Goal: Task Accomplishment & Management: Use online tool/utility

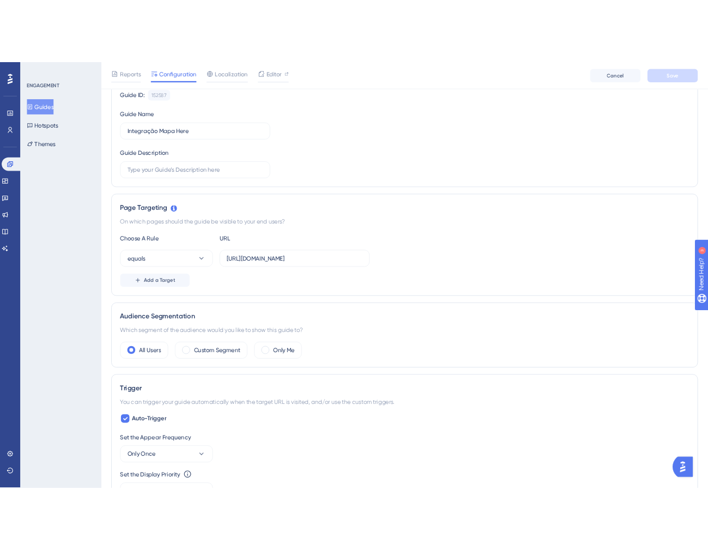
scroll to position [112, 0]
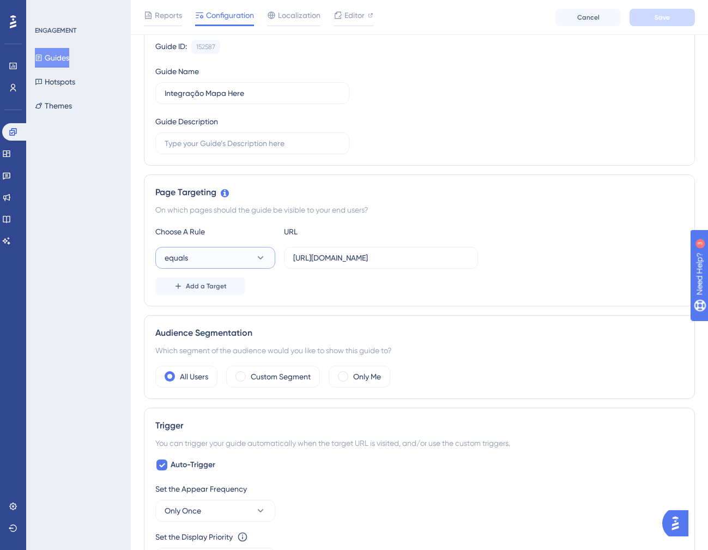
click at [242, 260] on button "equals" at bounding box center [215, 258] width 120 height 22
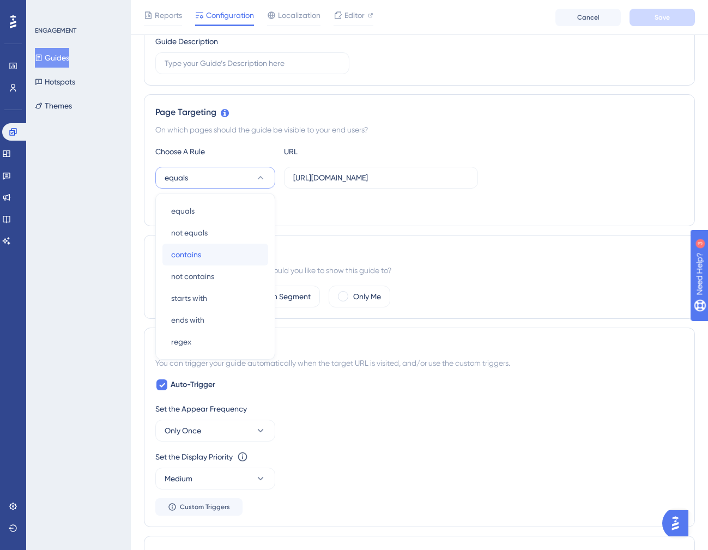
click at [217, 259] on div "contains contains" at bounding box center [215, 254] width 88 height 22
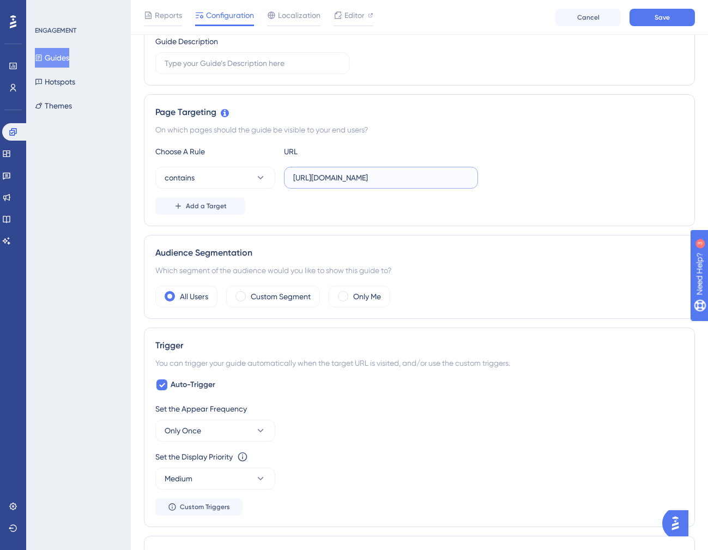
click at [380, 176] on input "[URL][DOMAIN_NAME]" at bounding box center [380, 178] width 175 height 12
click at [407, 175] on input "[URL][DOMAIN_NAME]" at bounding box center [380, 178] width 175 height 12
click at [351, 177] on input "[URL][DOMAIN_NAME]" at bounding box center [380, 178] width 175 height 12
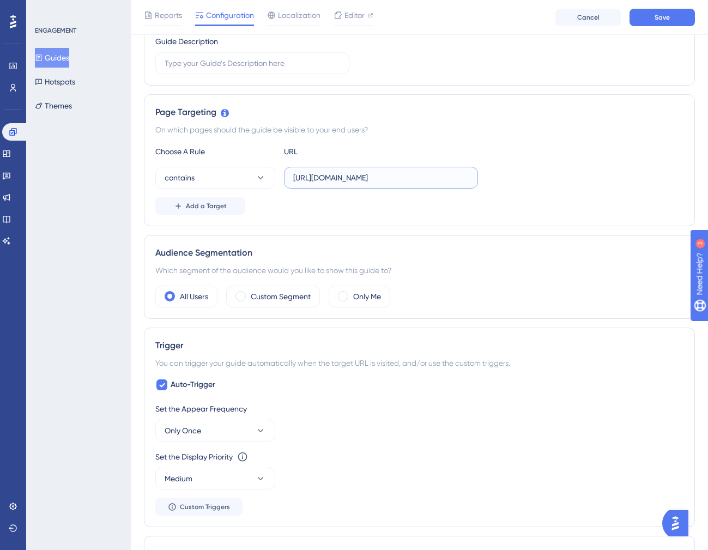
click at [351, 177] on input "[URL][DOMAIN_NAME]" at bounding box center [380, 178] width 175 height 12
paste input "text"
type input ".[DOMAIN_NAME][URL]"
click at [364, 205] on div "Add a Target" at bounding box center [419, 205] width 528 height 17
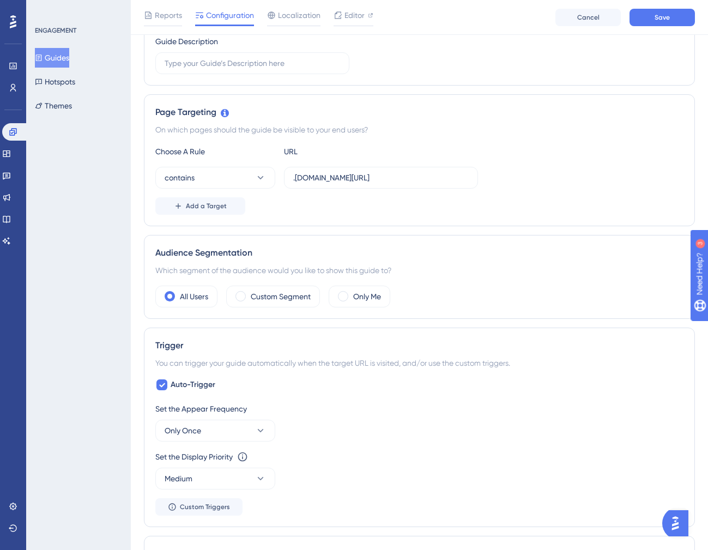
scroll to position [0, 0]
click at [210, 208] on span "Add a Target" at bounding box center [206, 206] width 41 height 9
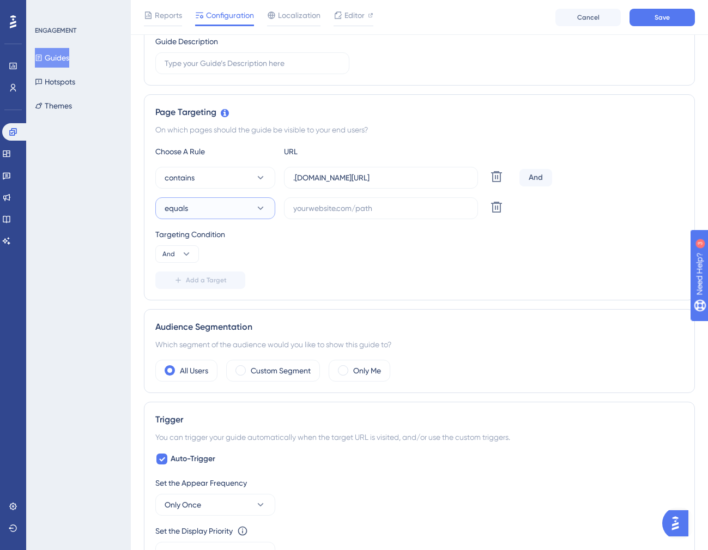
click at [210, 208] on button "equals" at bounding box center [215, 208] width 120 height 22
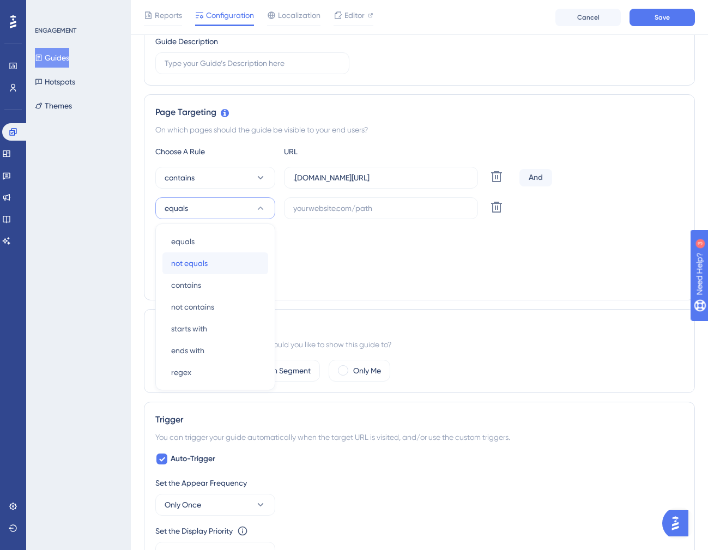
click at [203, 265] on span "not equals" at bounding box center [189, 263] width 36 height 13
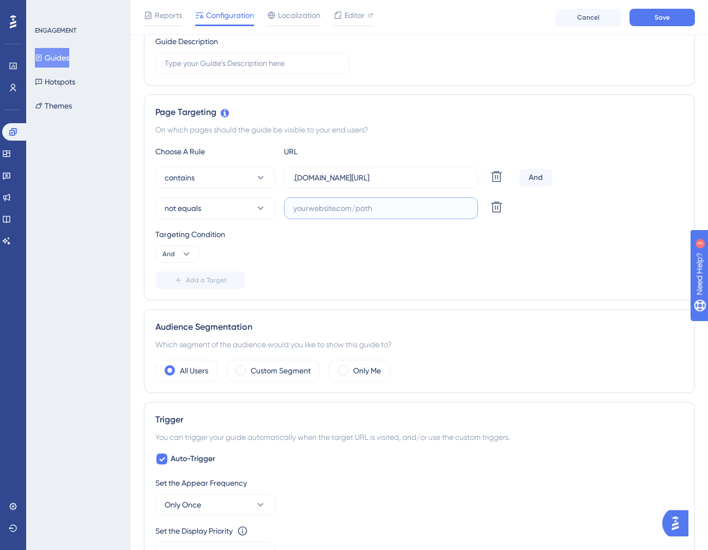
click at [334, 210] on input "text" at bounding box center [380, 208] width 175 height 12
paste input "treinamento"
type input "treinamento"
click at [199, 279] on span "Add a Target" at bounding box center [206, 280] width 41 height 9
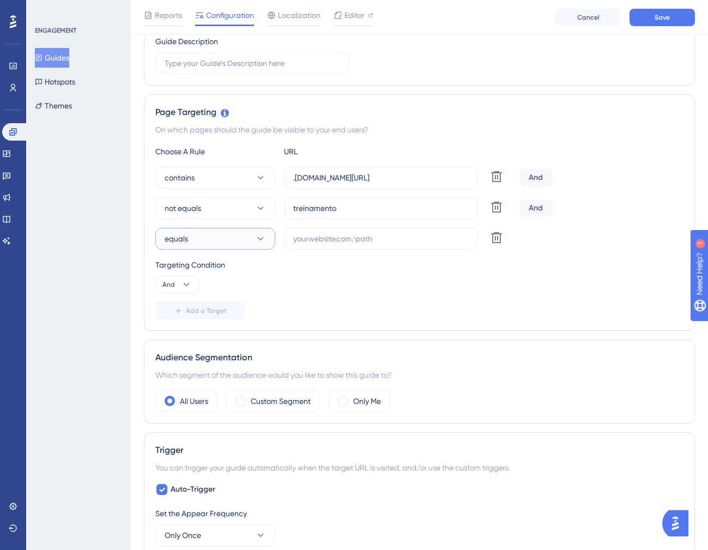
click at [192, 239] on button "equals" at bounding box center [215, 239] width 120 height 22
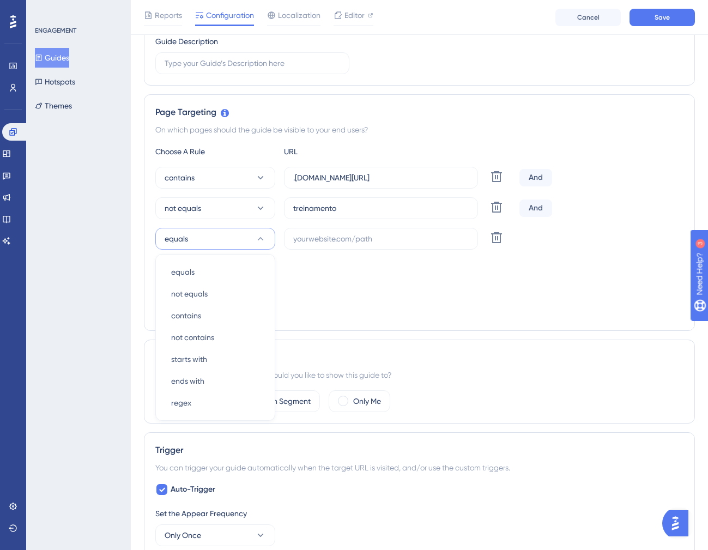
scroll to position [250, 0]
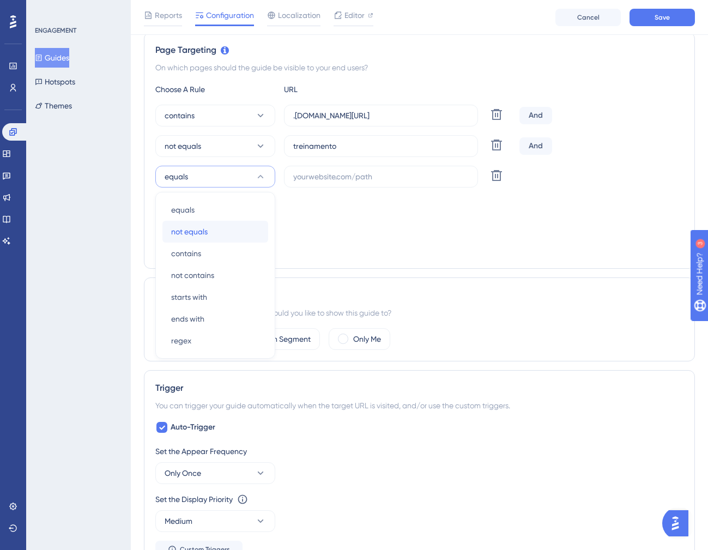
click at [205, 236] on span "not equals" at bounding box center [189, 231] width 36 height 13
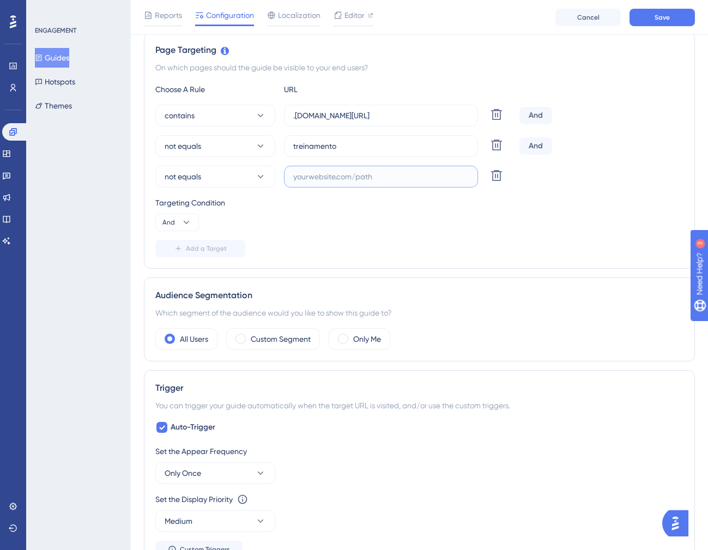
click at [334, 174] on input "text" at bounding box center [380, 176] width 175 height 12
paste input "trial"
type input "trial"
click at [303, 242] on div "Add a Target" at bounding box center [419, 248] width 528 height 17
click at [214, 249] on span "Add a Target" at bounding box center [206, 248] width 41 height 9
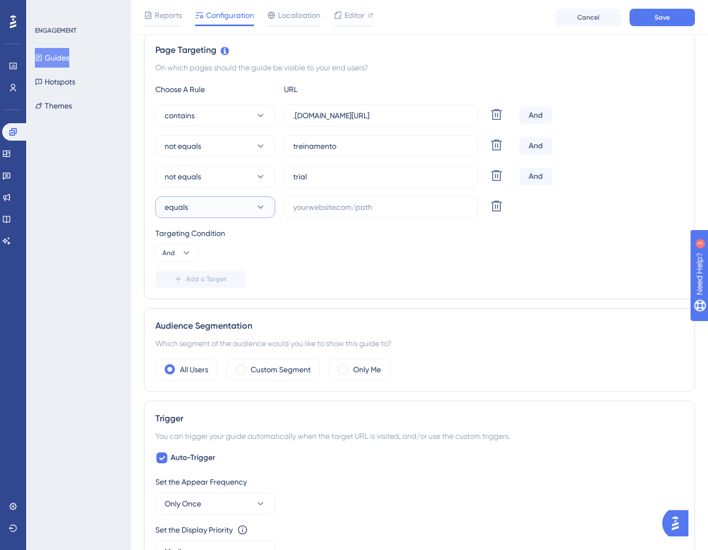
click at [223, 212] on button "equals" at bounding box center [215, 207] width 120 height 22
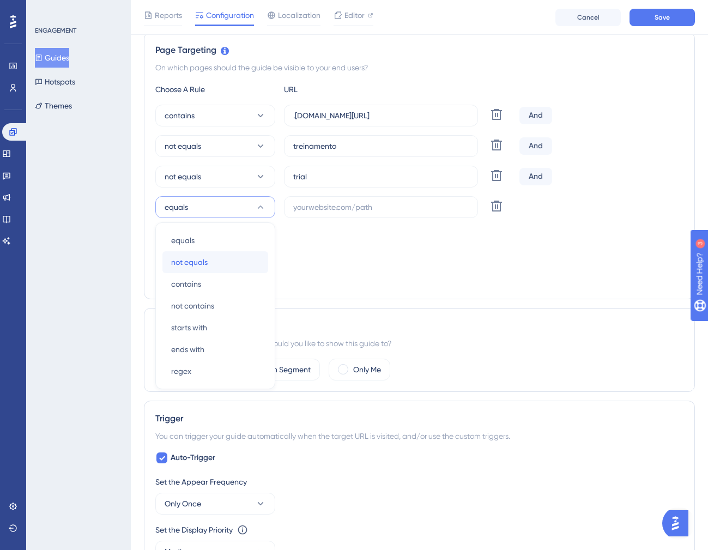
click at [213, 265] on div "not equals not equals" at bounding box center [215, 262] width 88 height 22
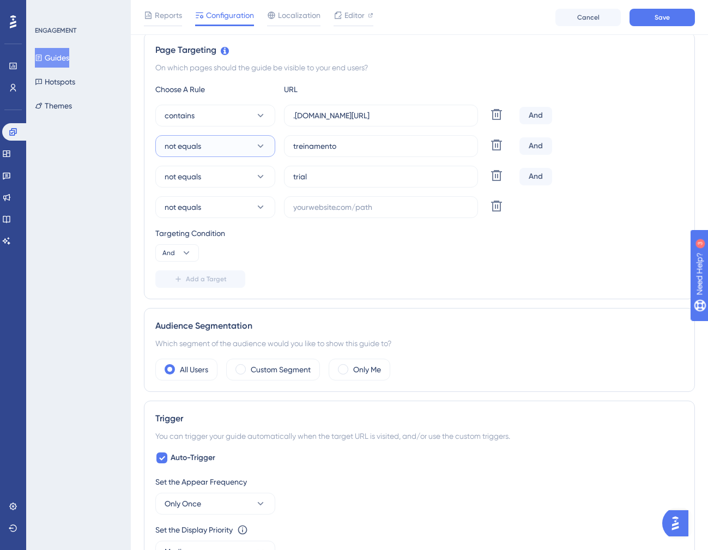
click at [192, 139] on span "not equals" at bounding box center [183, 145] width 36 height 13
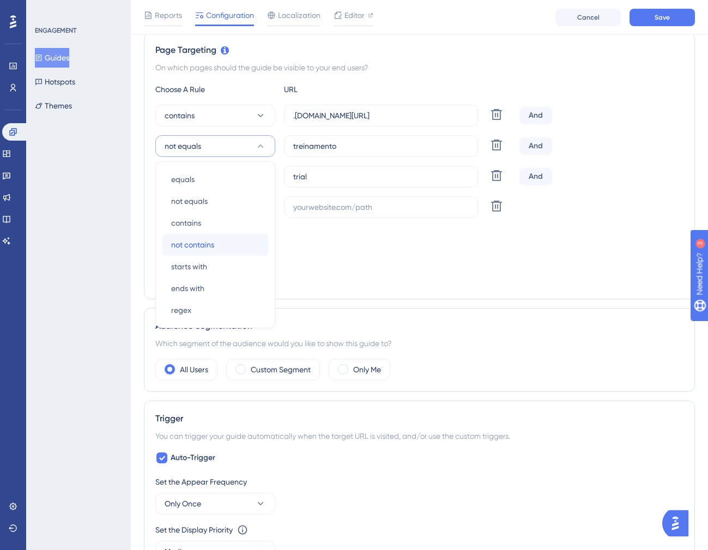
click at [206, 245] on span "not contains" at bounding box center [192, 244] width 43 height 13
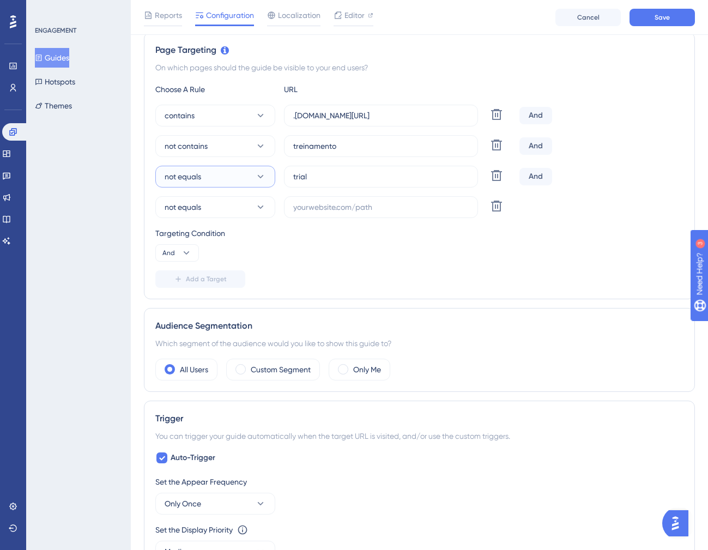
click at [195, 179] on span "not equals" at bounding box center [183, 176] width 36 height 13
click at [204, 281] on span "not contains" at bounding box center [192, 275] width 43 height 13
click at [204, 204] on button "not equals" at bounding box center [215, 207] width 120 height 22
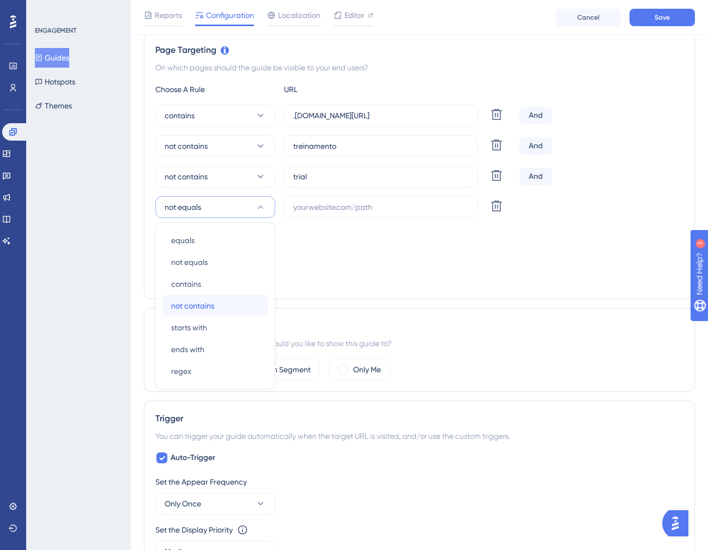
click at [208, 303] on span "not contains" at bounding box center [192, 305] width 43 height 13
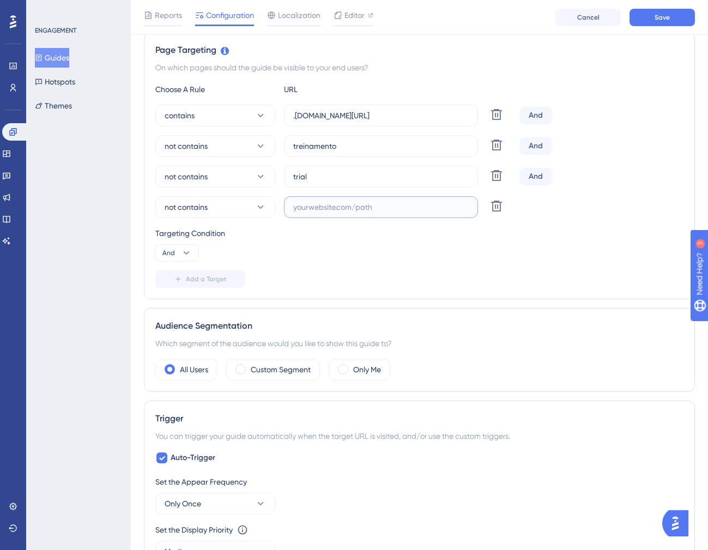
click at [325, 206] on input "text" at bounding box center [380, 207] width 175 height 12
paste input "[URL][DOMAIN_NAME]"
type input "[URL][DOMAIN_NAME]"
click at [205, 280] on span "Add a Target" at bounding box center [206, 279] width 41 height 9
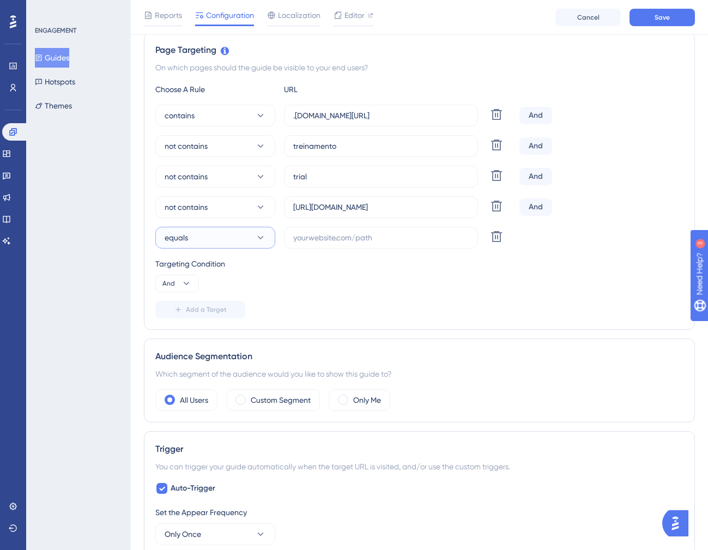
click at [209, 240] on button "equals" at bounding box center [215, 238] width 120 height 22
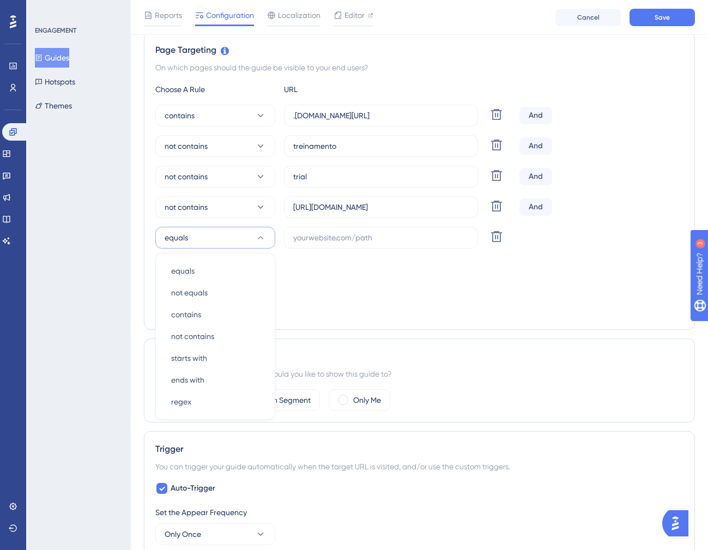
scroll to position [311, 0]
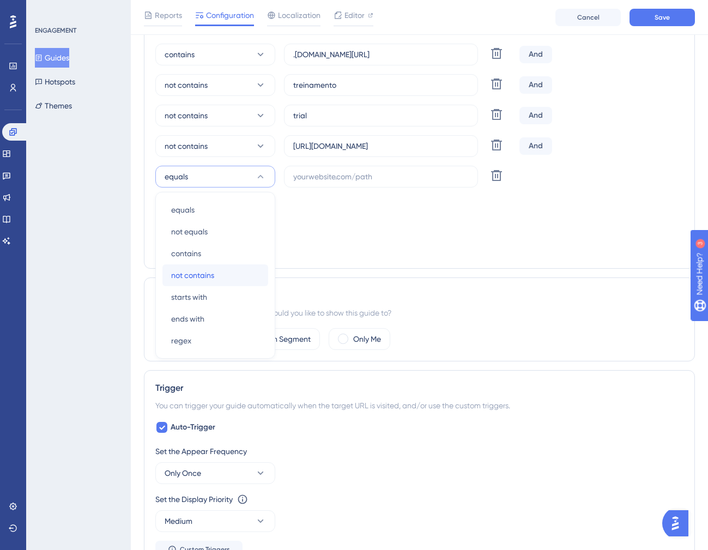
click at [212, 274] on span "not contains" at bounding box center [192, 275] width 43 height 13
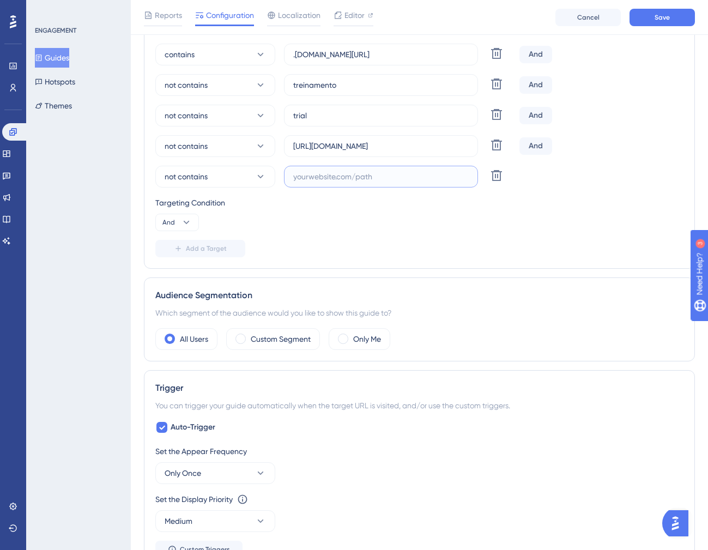
click at [336, 178] on input "text" at bounding box center [380, 176] width 175 height 12
paste input "coletaentrega/acompanharViagem/prestarContas/"
type input "coletaentrega/acompanharViagem/prestarContas/"
click at [194, 251] on span "Add a Target" at bounding box center [206, 248] width 41 height 9
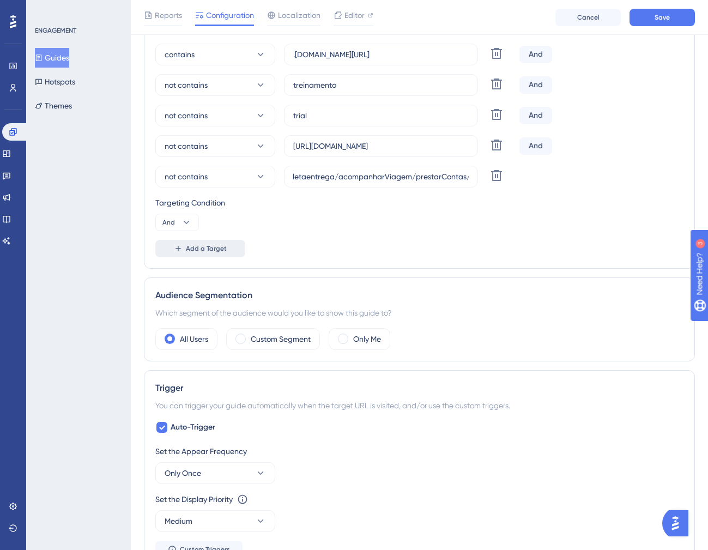
scroll to position [0, 0]
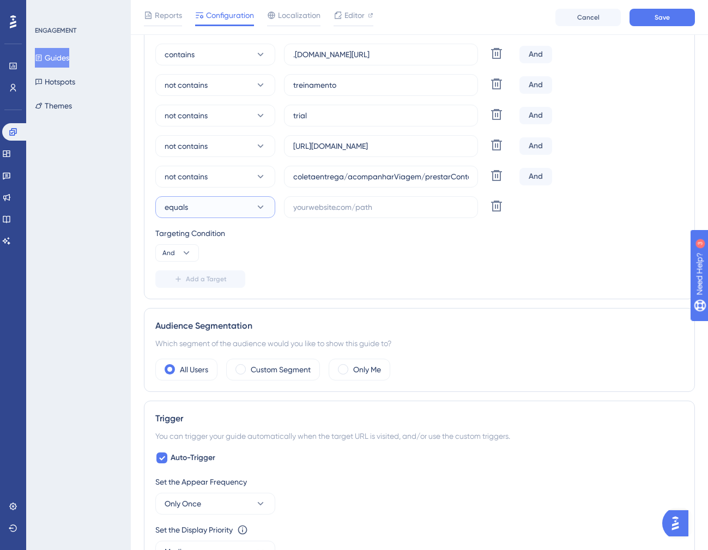
click at [202, 210] on button "equals" at bounding box center [215, 207] width 120 height 22
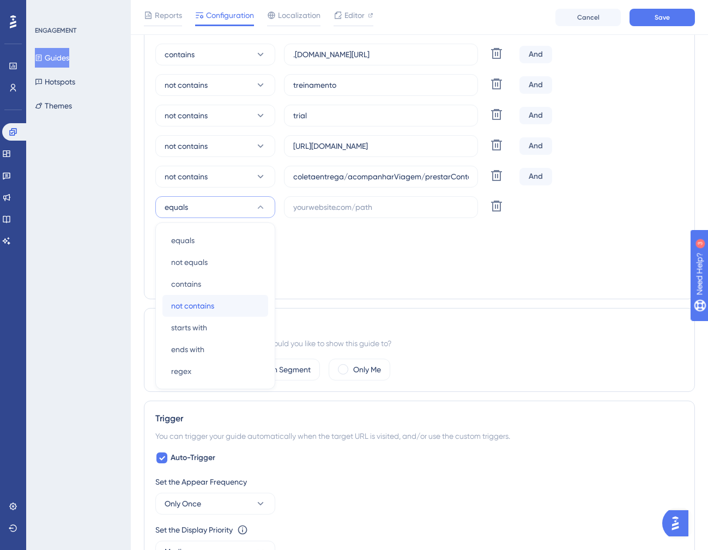
click at [202, 303] on span "not contains" at bounding box center [192, 305] width 43 height 13
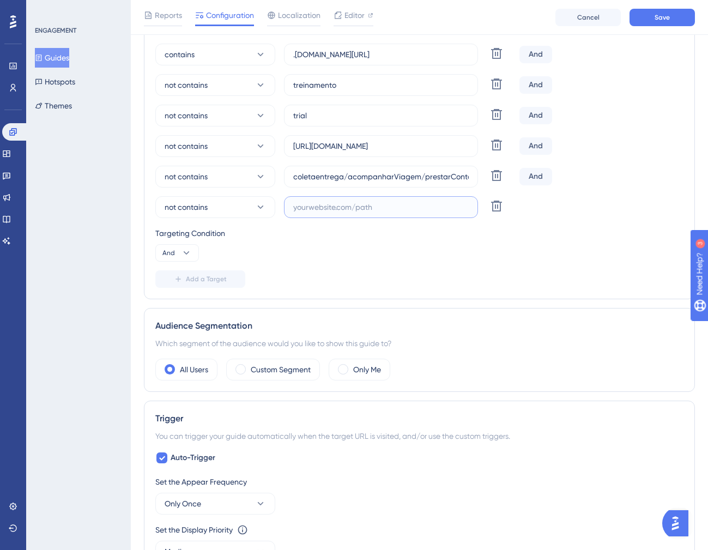
click at [349, 205] on input "text" at bounding box center [380, 207] width 175 height 12
paste input "demo"
type input "demo"
click at [206, 282] on span "Add a Target" at bounding box center [206, 279] width 41 height 9
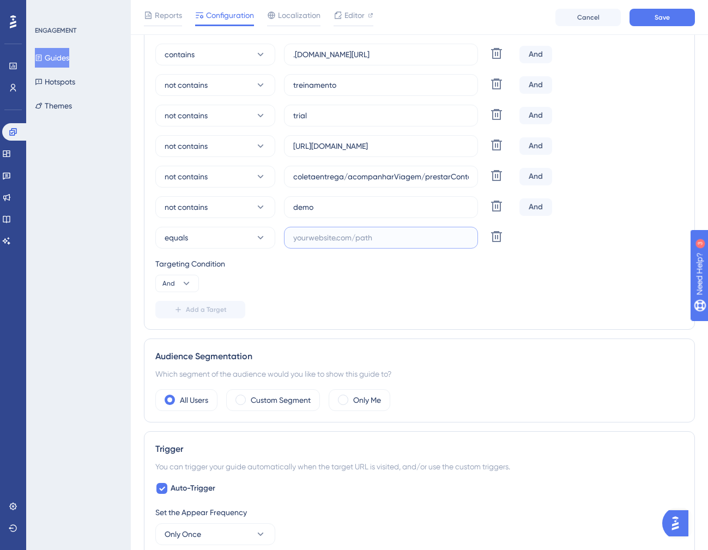
click at [329, 234] on input "text" at bounding box center [380, 238] width 175 height 12
paste input "[DOMAIN_NAME][URL]"
type input "[DOMAIN_NAME][URL]"
click at [191, 316] on button "Add a Target" at bounding box center [200, 309] width 90 height 17
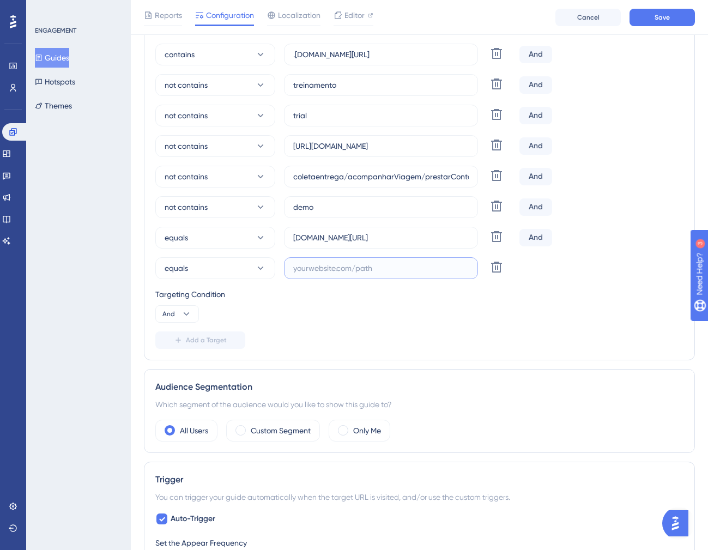
click at [355, 271] on input "text" at bounding box center [380, 268] width 175 height 12
paste input "[DOMAIN_NAME]"
type input "[DOMAIN_NAME]"
click at [188, 235] on button "equals" at bounding box center [215, 238] width 120 height 22
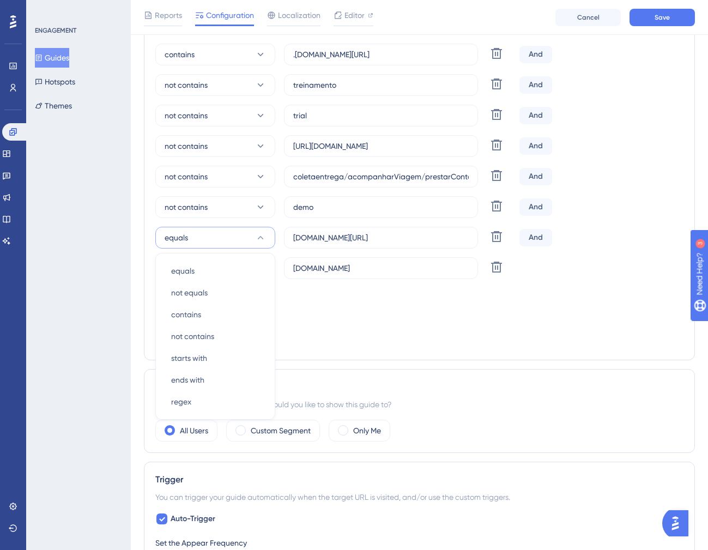
scroll to position [371, 0]
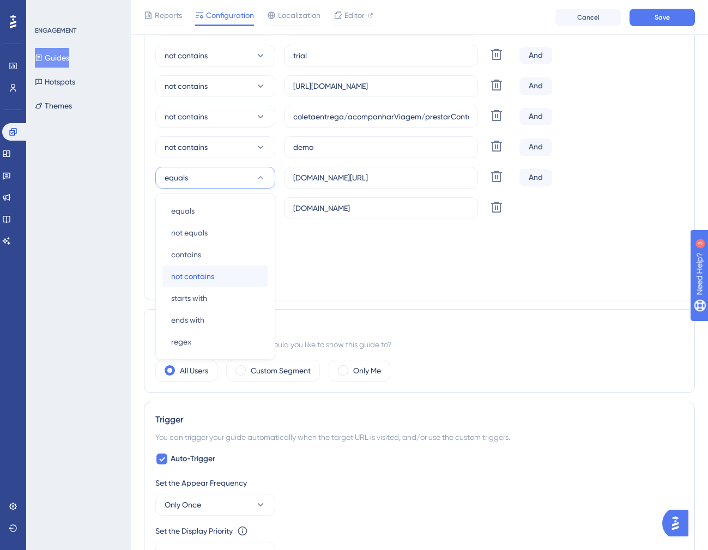
click at [204, 283] on div "not contains not contains" at bounding box center [215, 276] width 88 height 22
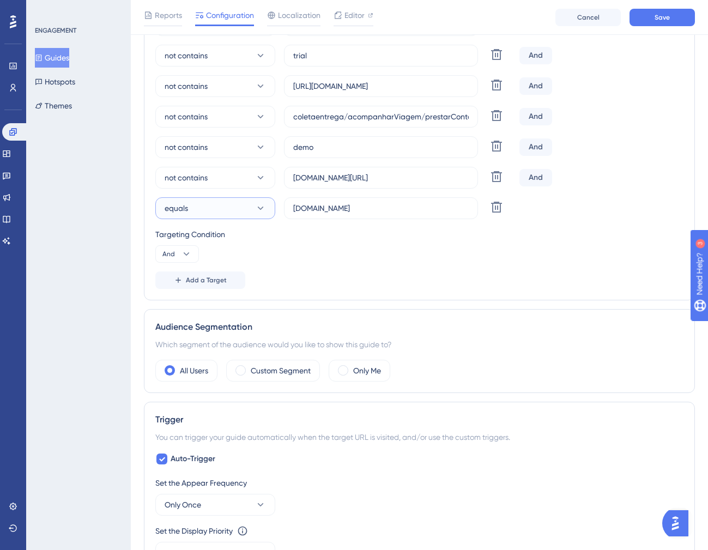
click at [202, 209] on button "equals" at bounding box center [215, 208] width 120 height 22
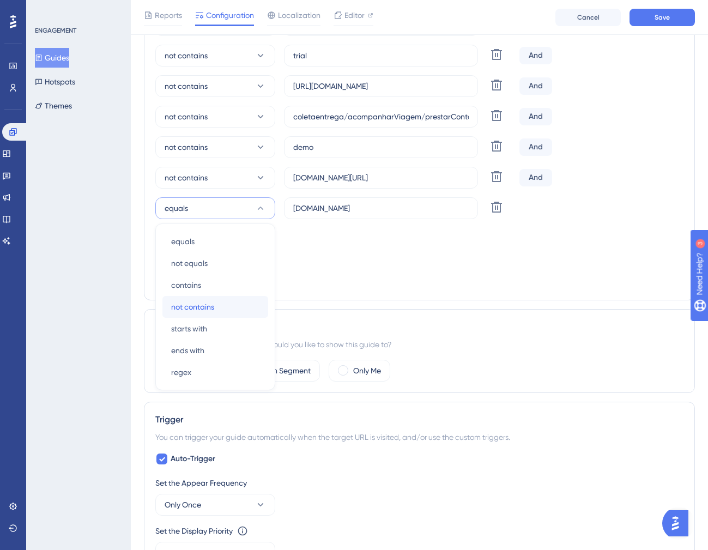
click at [203, 312] on span "not contains" at bounding box center [192, 306] width 43 height 13
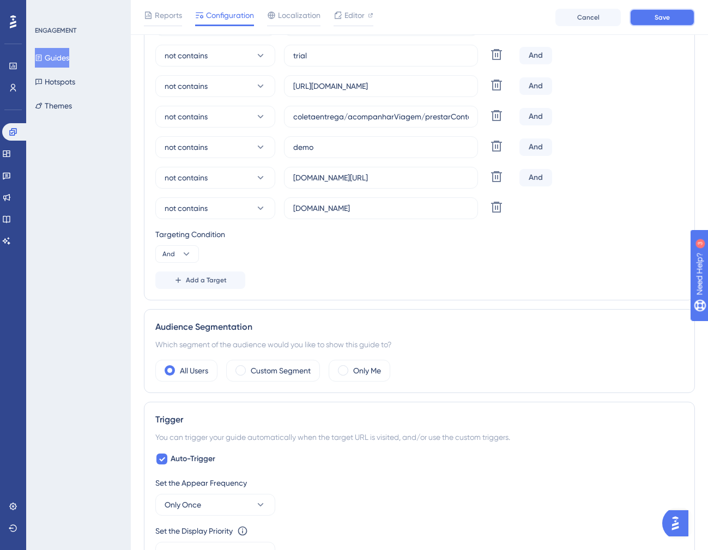
click at [653, 17] on button "Save" at bounding box center [661, 17] width 65 height 17
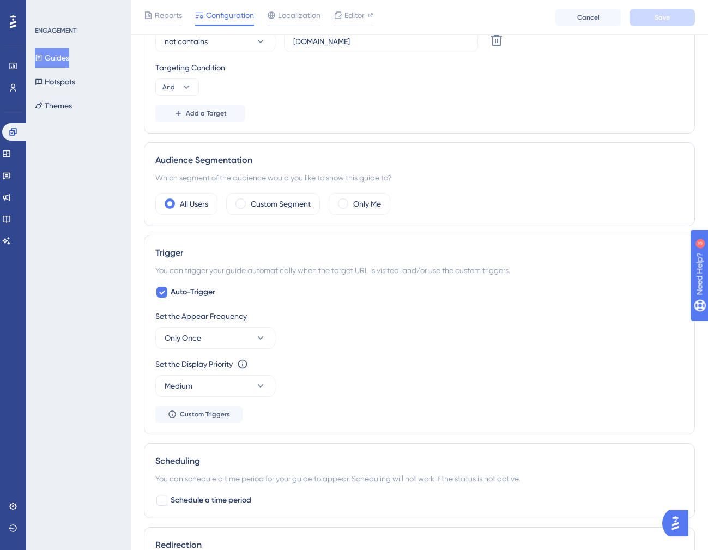
scroll to position [667, 0]
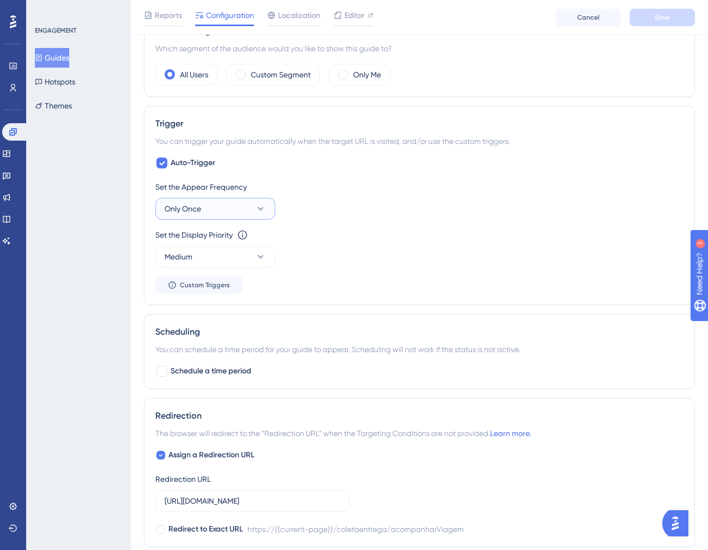
click at [227, 213] on button "Only Once" at bounding box center [215, 209] width 120 height 22
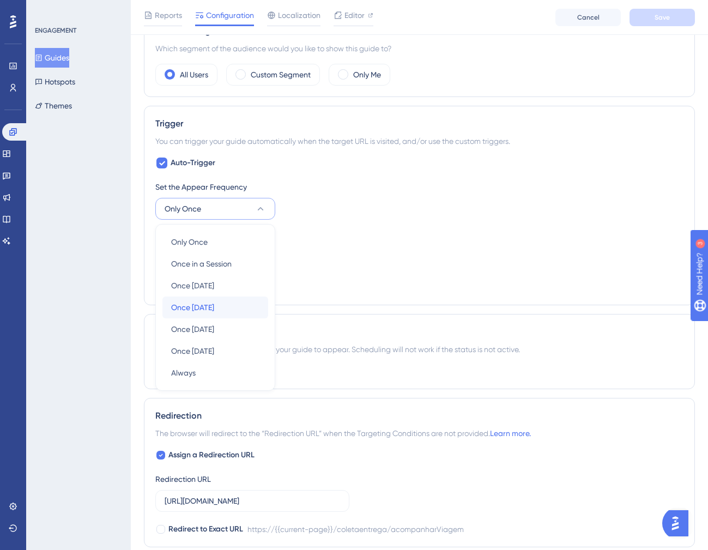
click at [223, 309] on div "Once [DATE] Once [DATE]" at bounding box center [215, 307] width 88 height 22
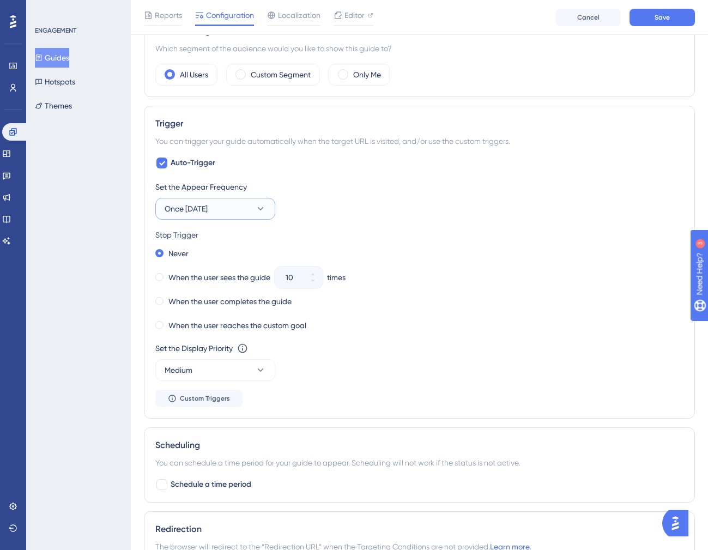
click at [208, 210] on span "Once [DATE]" at bounding box center [186, 208] width 43 height 13
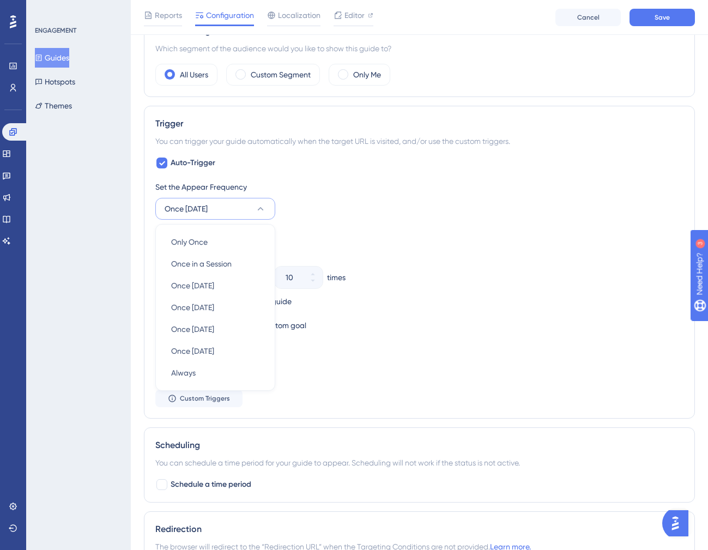
click at [325, 217] on div "Set the Appear Frequency Once [DATE] Only Once Only Once Once in a Session Once…" at bounding box center [419, 199] width 528 height 39
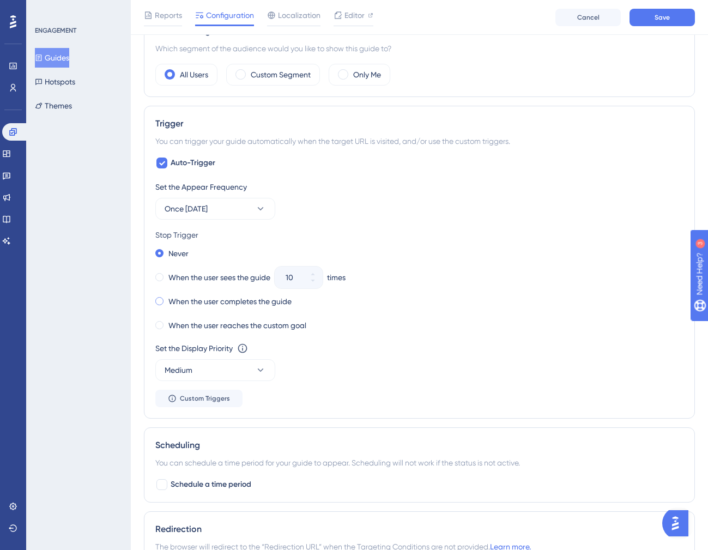
click at [222, 303] on label "When the user completes the guide" at bounding box center [229, 301] width 123 height 13
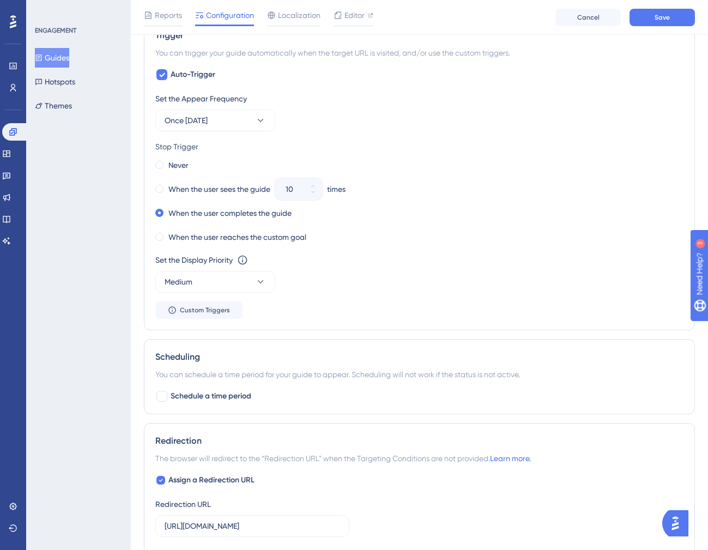
scroll to position [776, 0]
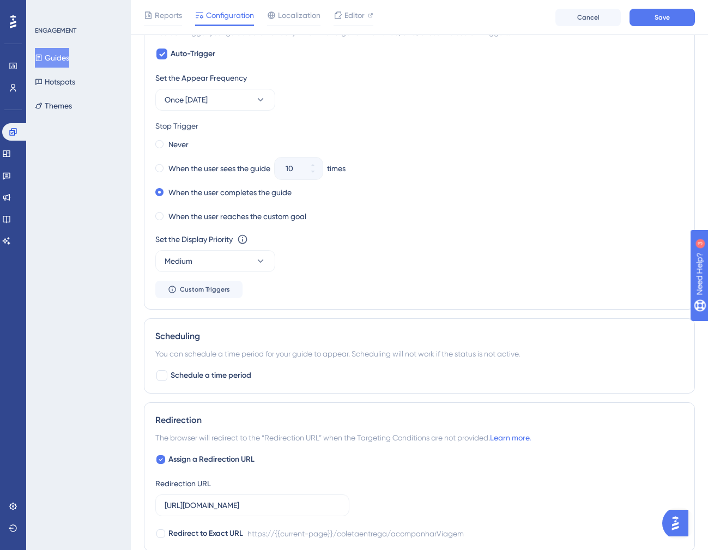
click at [467, 244] on div "Set the Display Priority This option will set the display priority between auto…" at bounding box center [419, 239] width 528 height 13
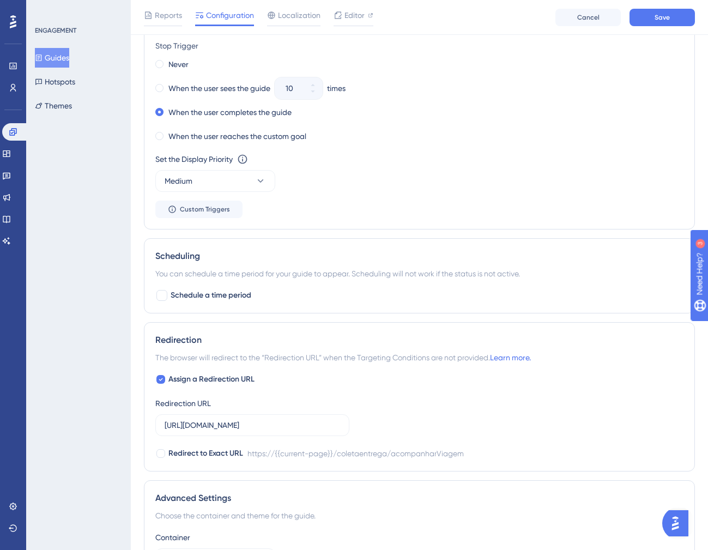
scroll to position [868, 0]
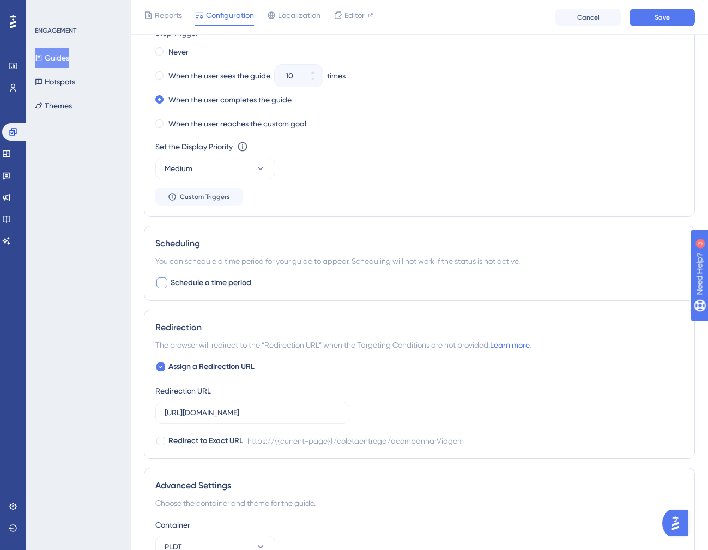
click at [165, 284] on div at bounding box center [161, 282] width 11 height 11
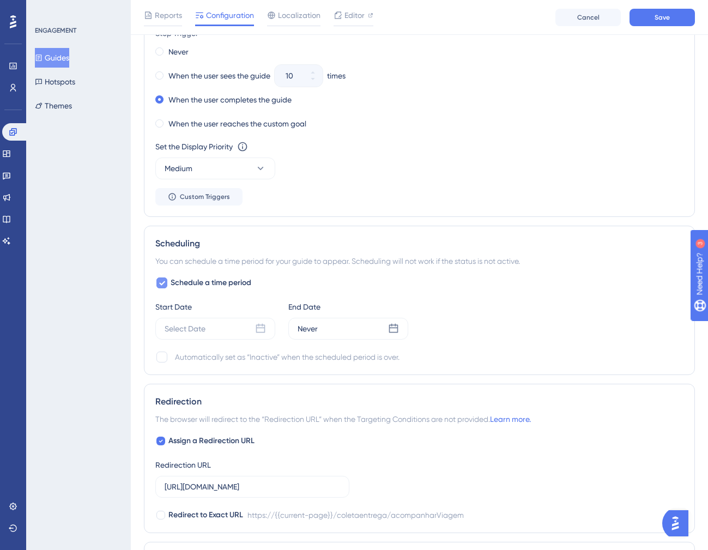
click at [165, 284] on div at bounding box center [161, 282] width 11 height 11
checkbox input "false"
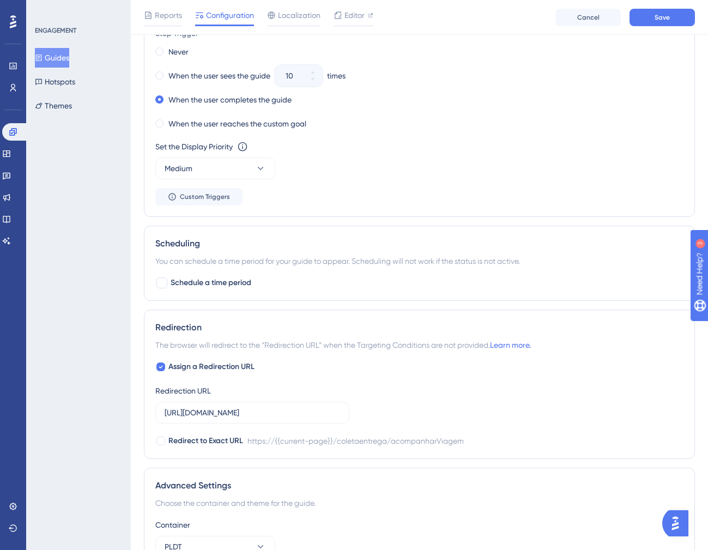
scroll to position [946, 0]
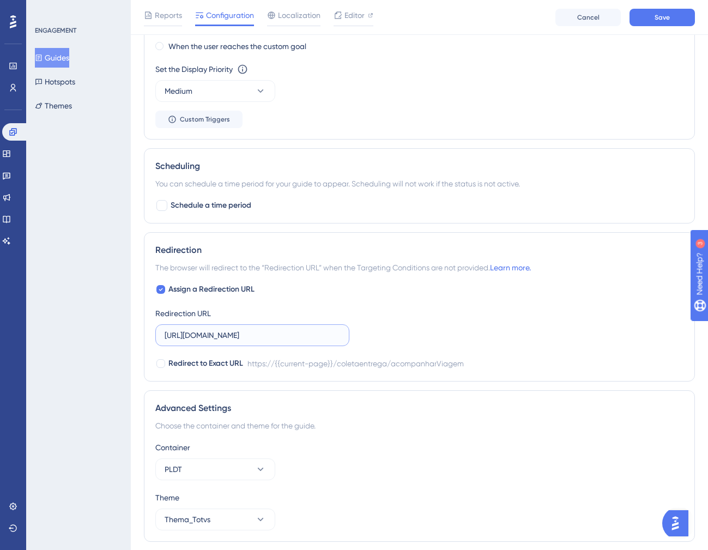
click at [234, 339] on input "[URL][DOMAIN_NAME]" at bounding box center [252, 335] width 175 height 12
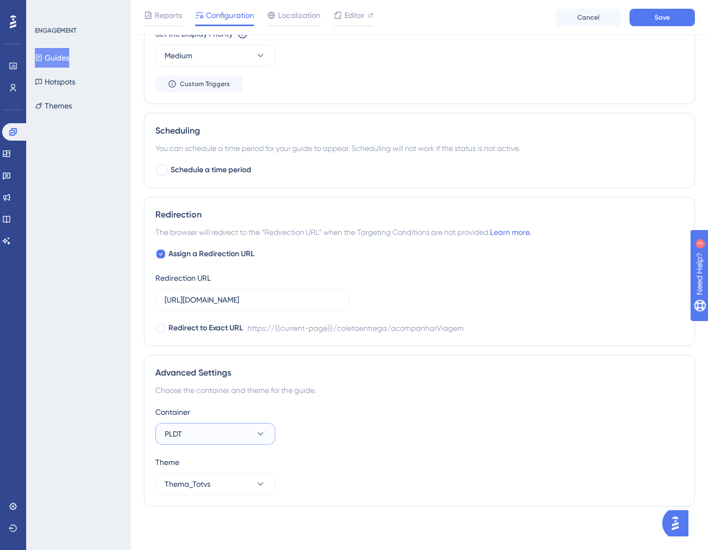
scroll to position [0, 0]
click at [233, 427] on button "PLDT" at bounding box center [215, 434] width 120 height 22
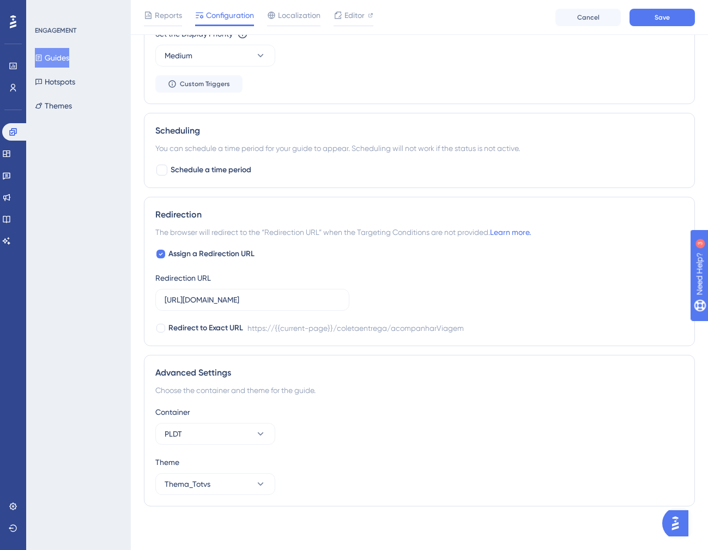
scroll to position [981, 0]
click at [264, 431] on icon at bounding box center [260, 433] width 11 height 11
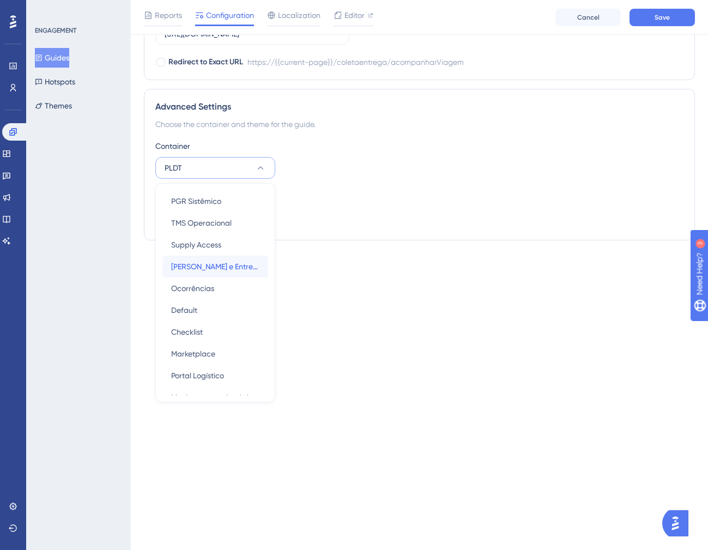
click at [208, 266] on span "[PERSON_NAME] e Entrega" at bounding box center [215, 266] width 88 height 13
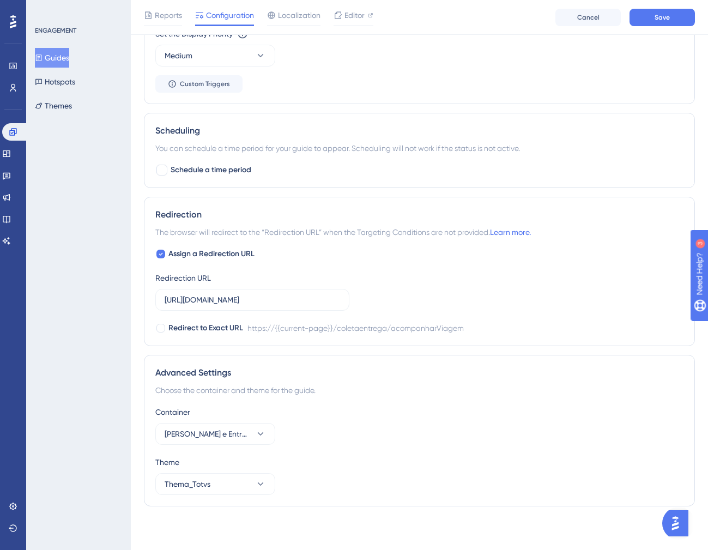
click at [386, 475] on div "Theme Thema_Totvs" at bounding box center [419, 474] width 528 height 39
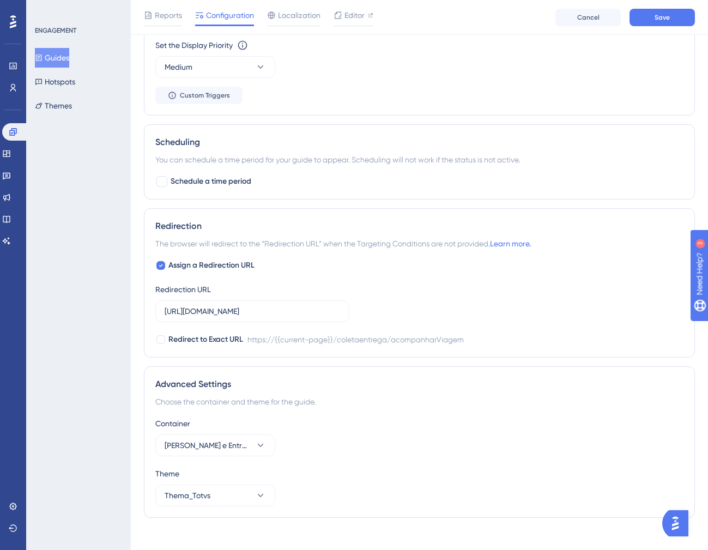
scroll to position [968, 0]
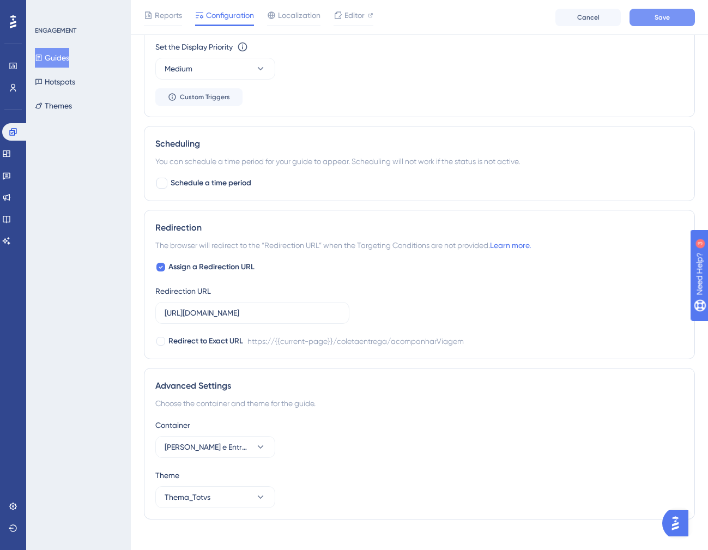
click at [655, 23] on button "Save" at bounding box center [661, 17] width 65 height 17
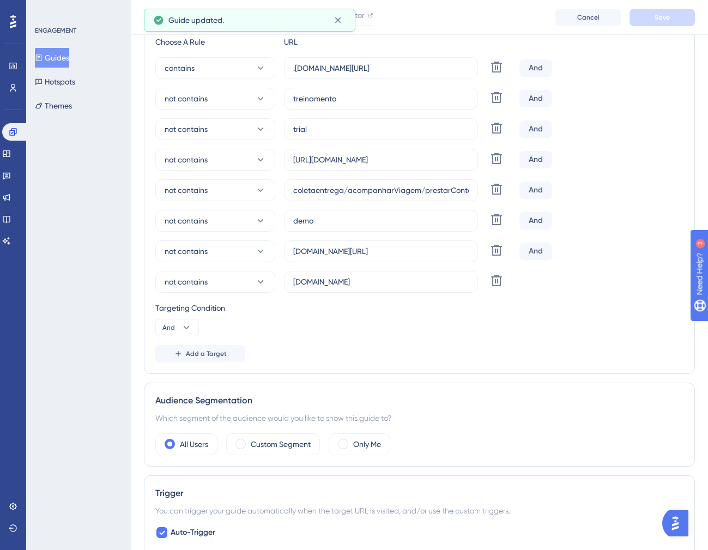
scroll to position [0, 0]
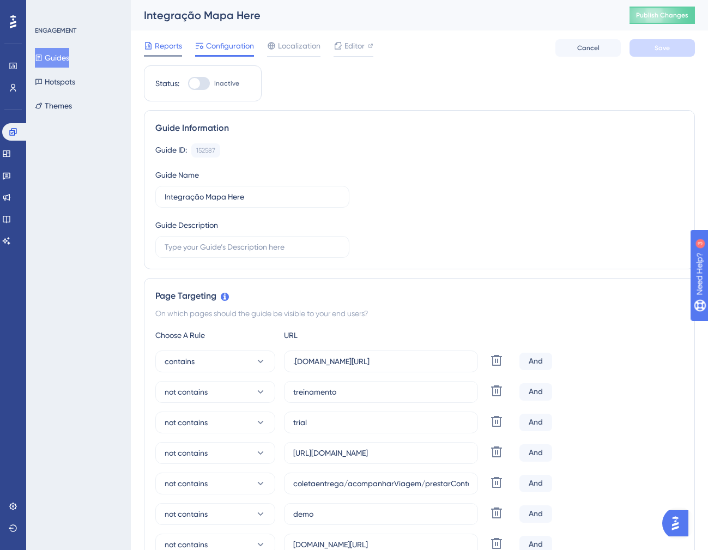
click at [173, 49] on span "Reports" at bounding box center [168, 45] width 27 height 13
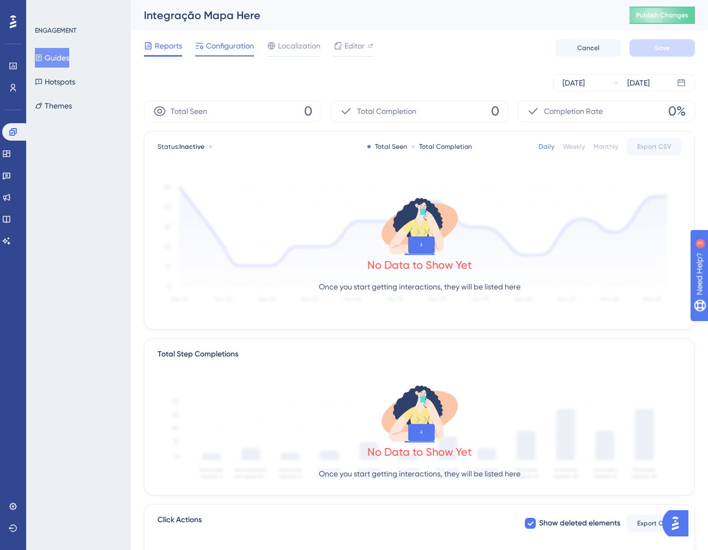
click at [211, 44] on span "Configuration" at bounding box center [230, 45] width 48 height 13
